Goal: Find specific page/section: Find specific page/section

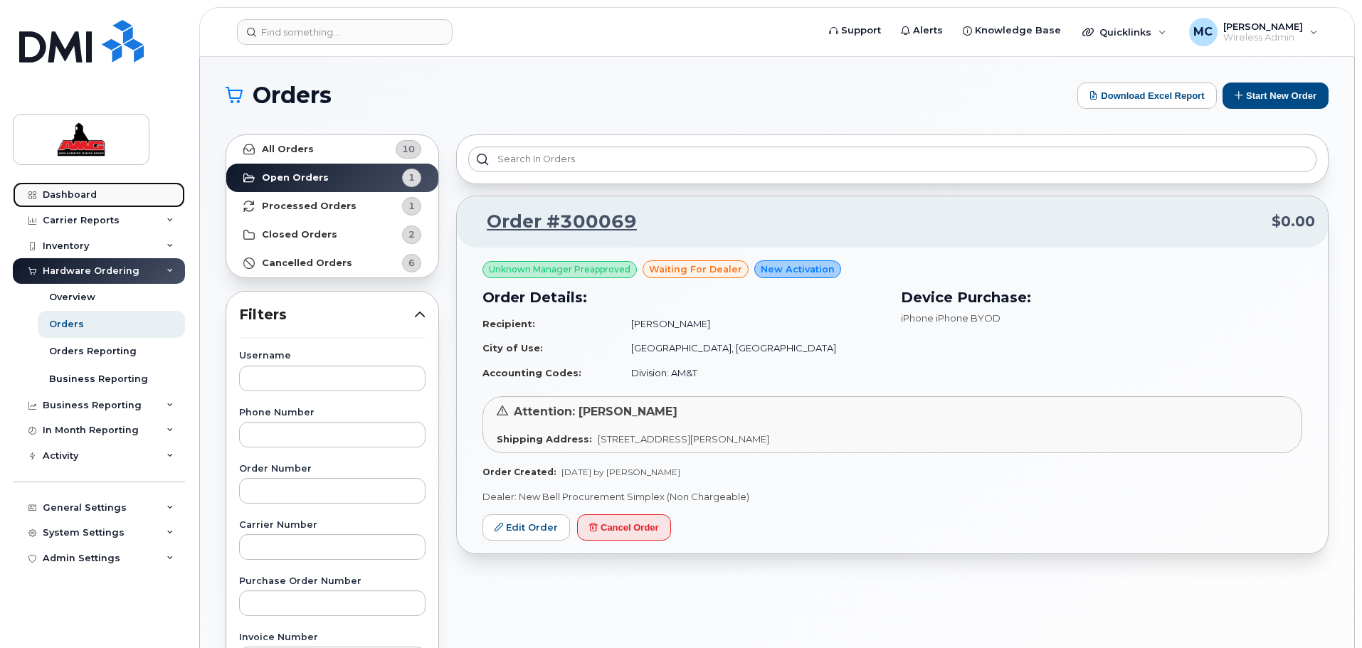
click at [75, 194] on div "Dashboard" at bounding box center [70, 194] width 54 height 11
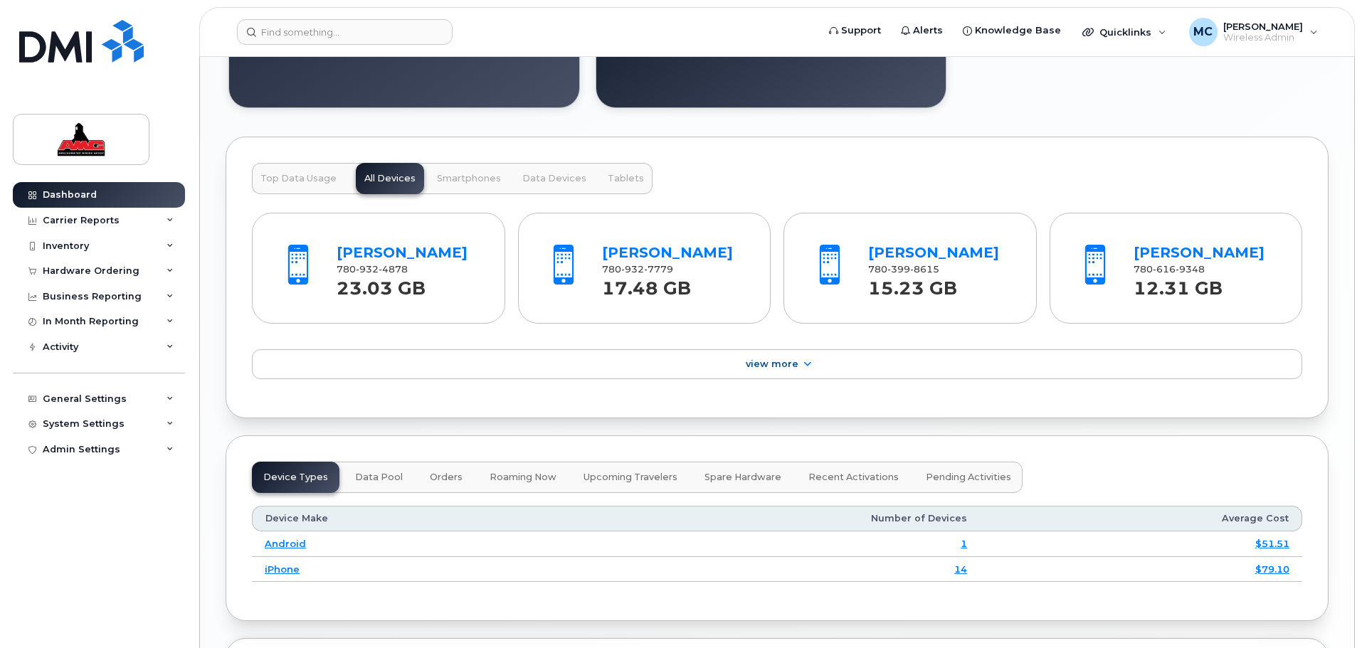
scroll to position [1388, 0]
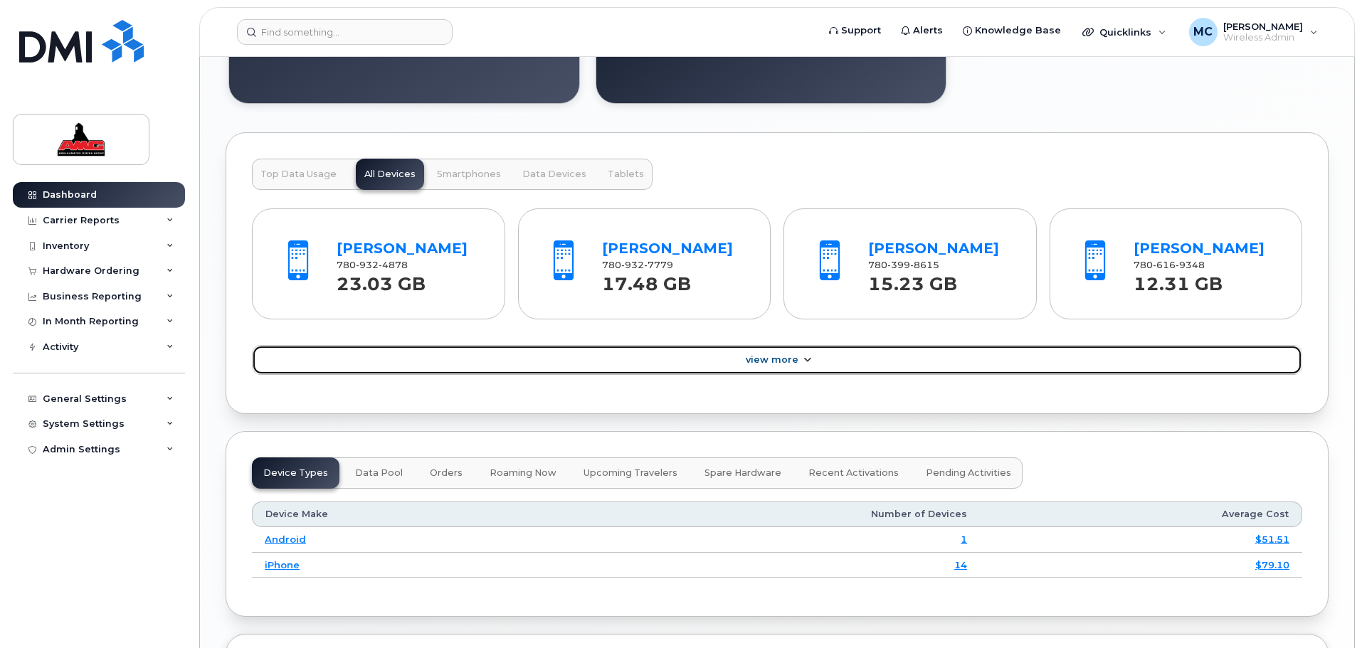
click at [781, 359] on span "View More" at bounding box center [772, 359] width 53 height 11
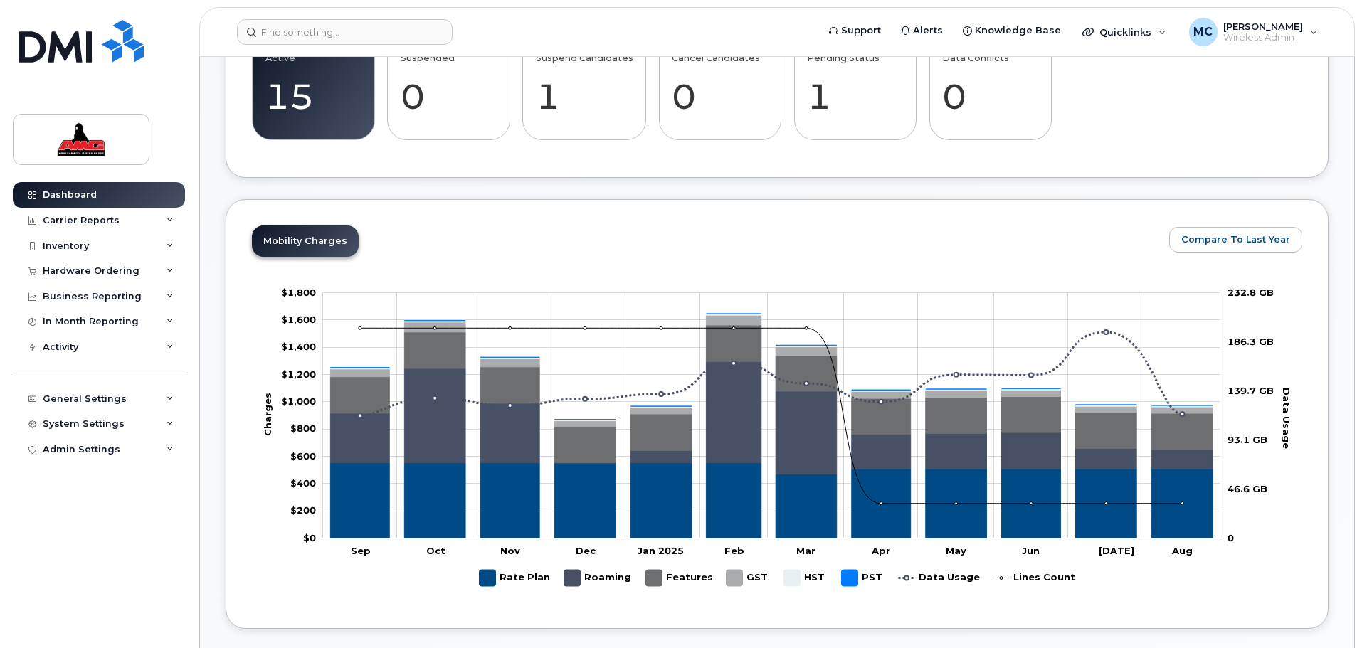
scroll to position [285, 0]
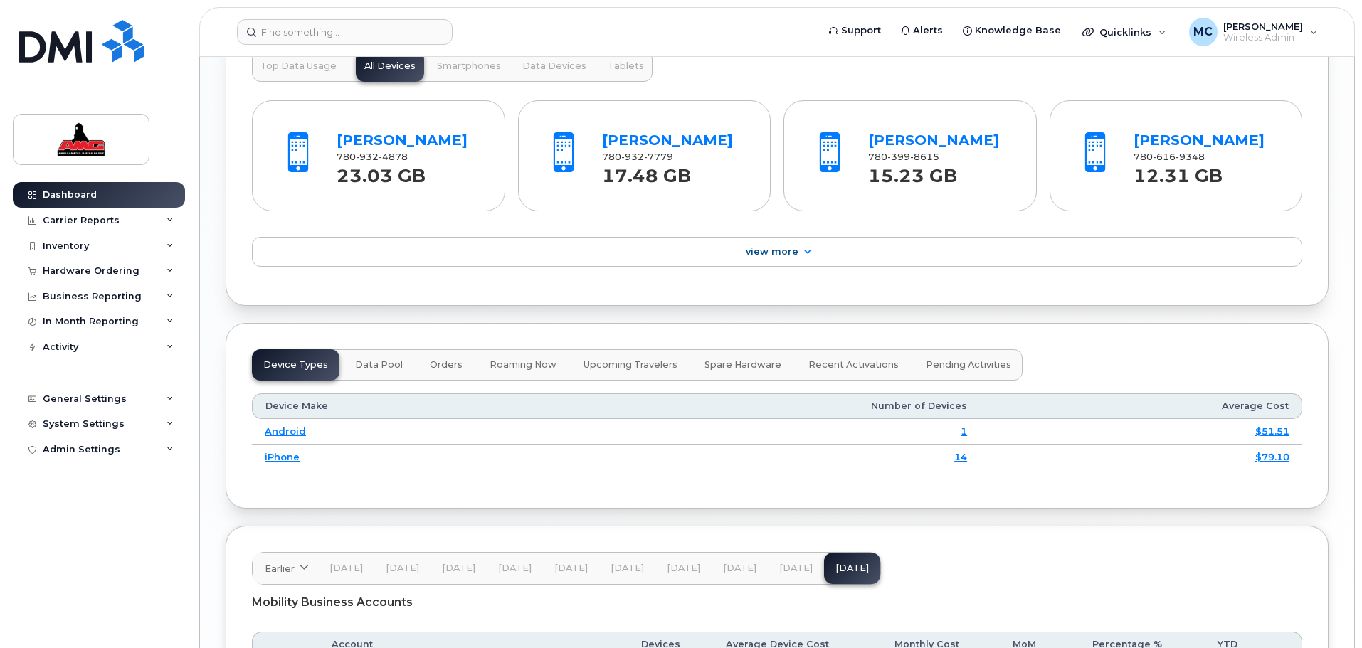
scroll to position [1512, 0]
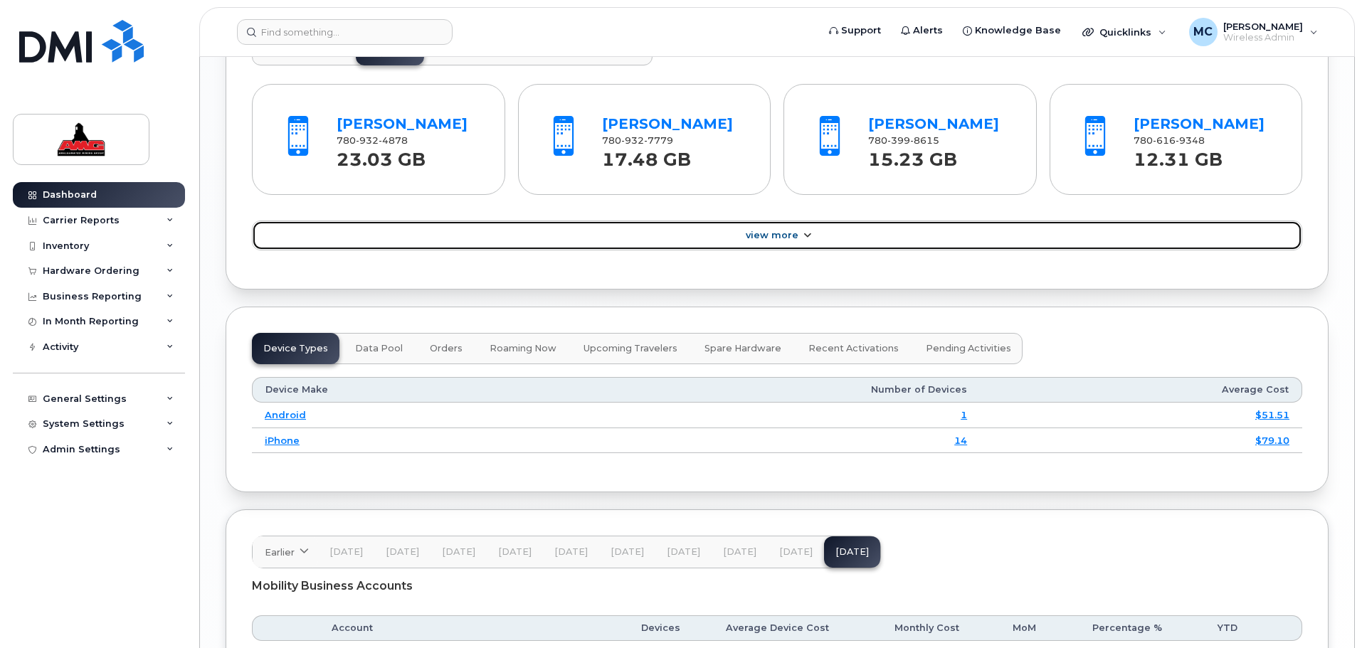
click at [767, 226] on link "View More" at bounding box center [777, 236] width 1050 height 30
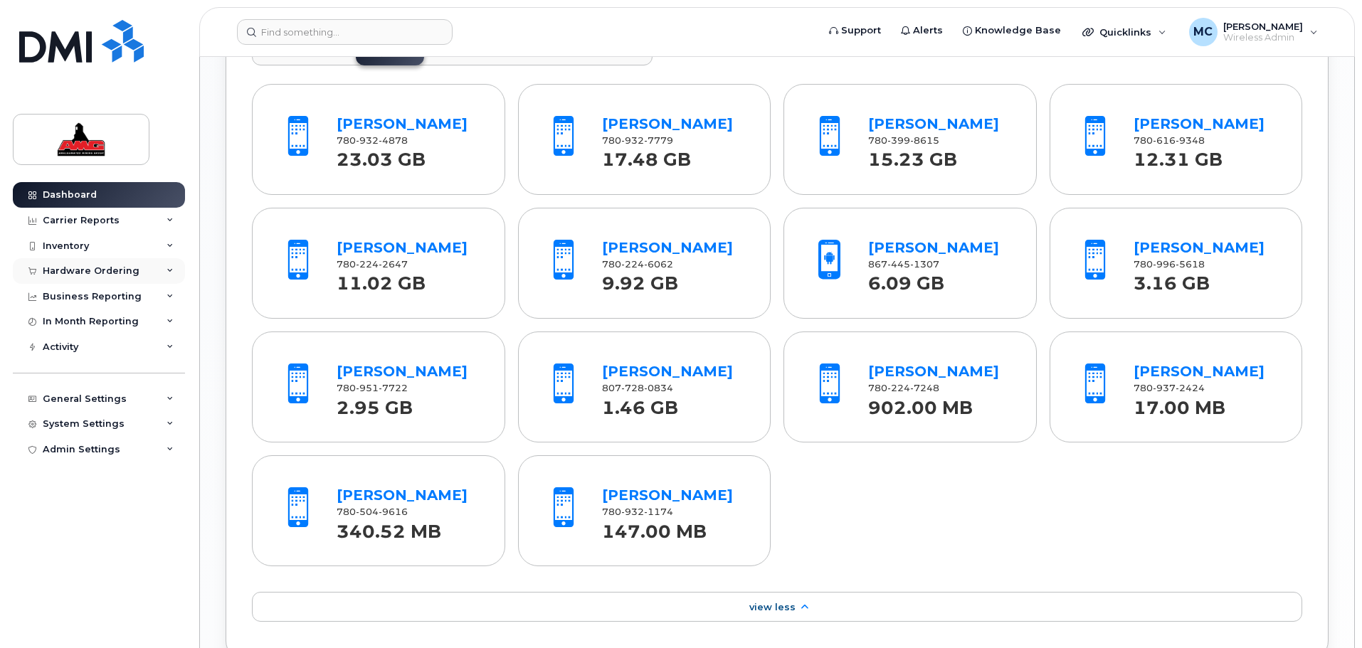
click at [89, 268] on div "Hardware Ordering" at bounding box center [91, 270] width 97 height 11
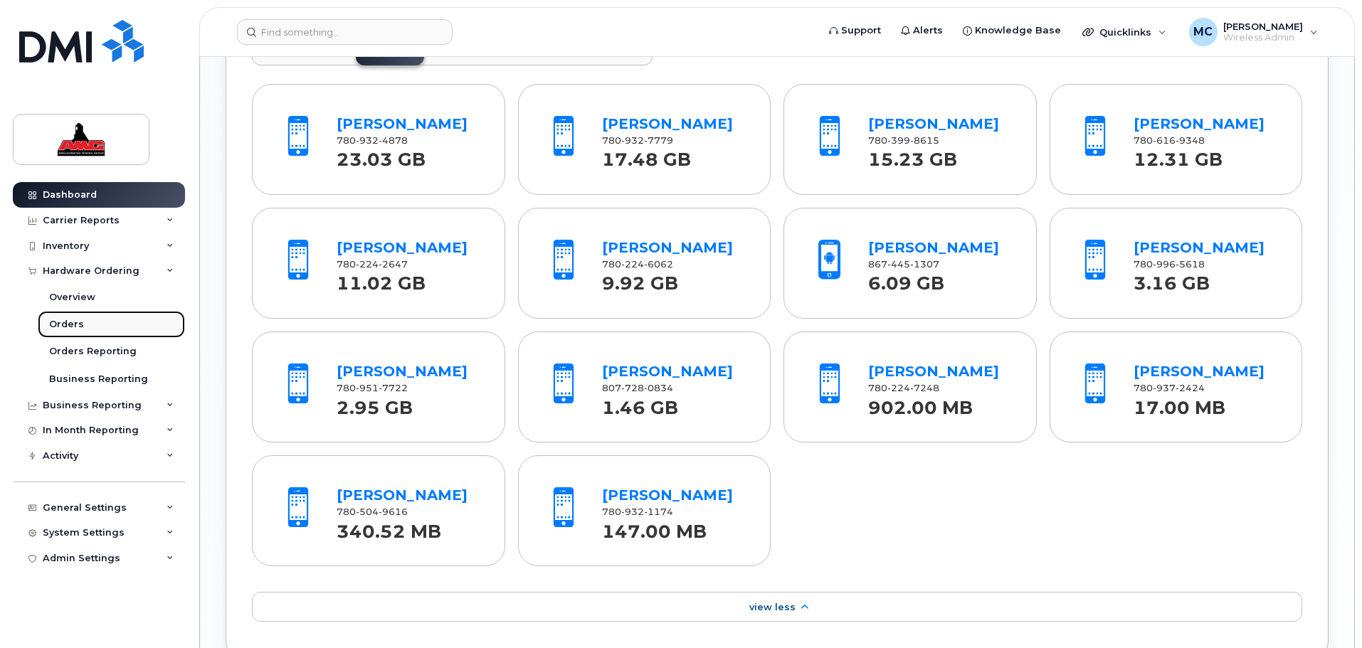
click at [80, 322] on div "Orders" at bounding box center [66, 324] width 35 height 13
